Goal: Find contact information: Find contact information

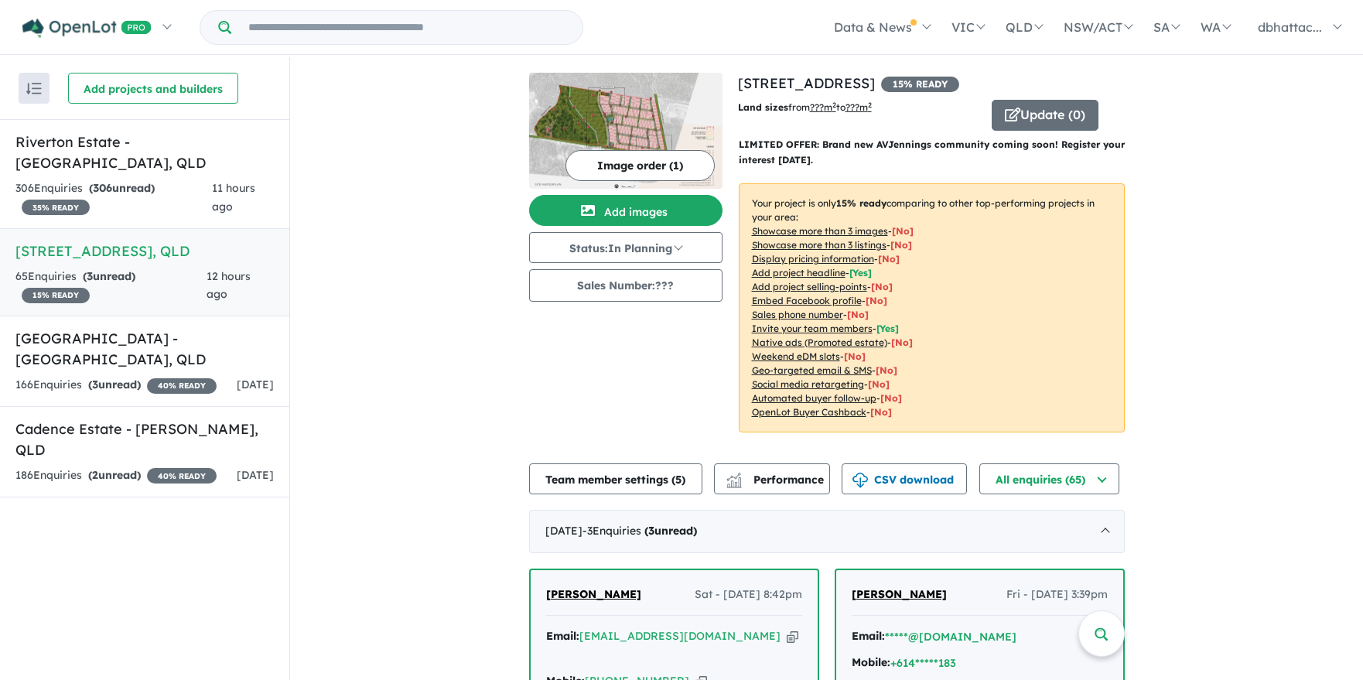
click at [604, 597] on span "[PERSON_NAME]" at bounding box center [593, 594] width 95 height 14
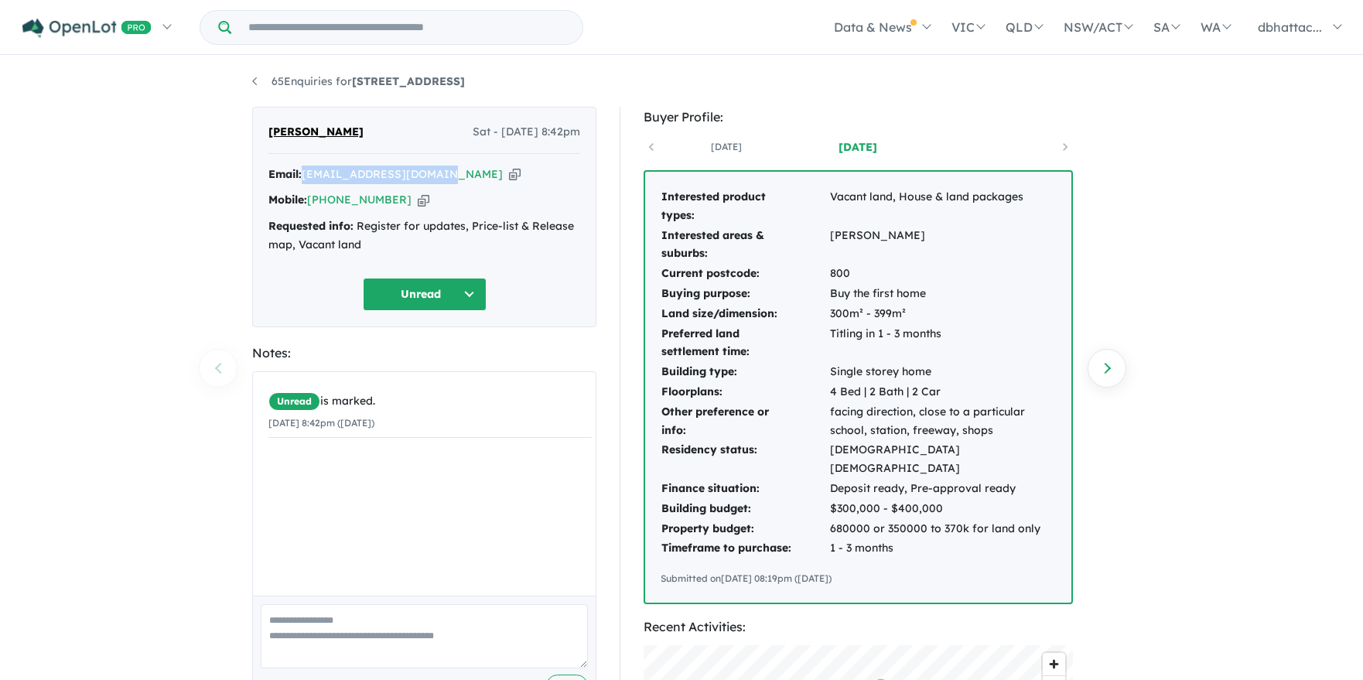
drag, startPoint x: 446, startPoint y: 177, endPoint x: 306, endPoint y: 174, distance: 140.9
click at [306, 174] on div "Email: [EMAIL_ADDRESS][DOMAIN_NAME] Copied!" at bounding box center [425, 175] width 312 height 19
copy a%20112-134%20Daleys%20Road%20-%20Ripley"] "[EMAIL_ADDRESS][DOMAIN_NAME]"
